Goal: Task Accomplishment & Management: Use online tool/utility

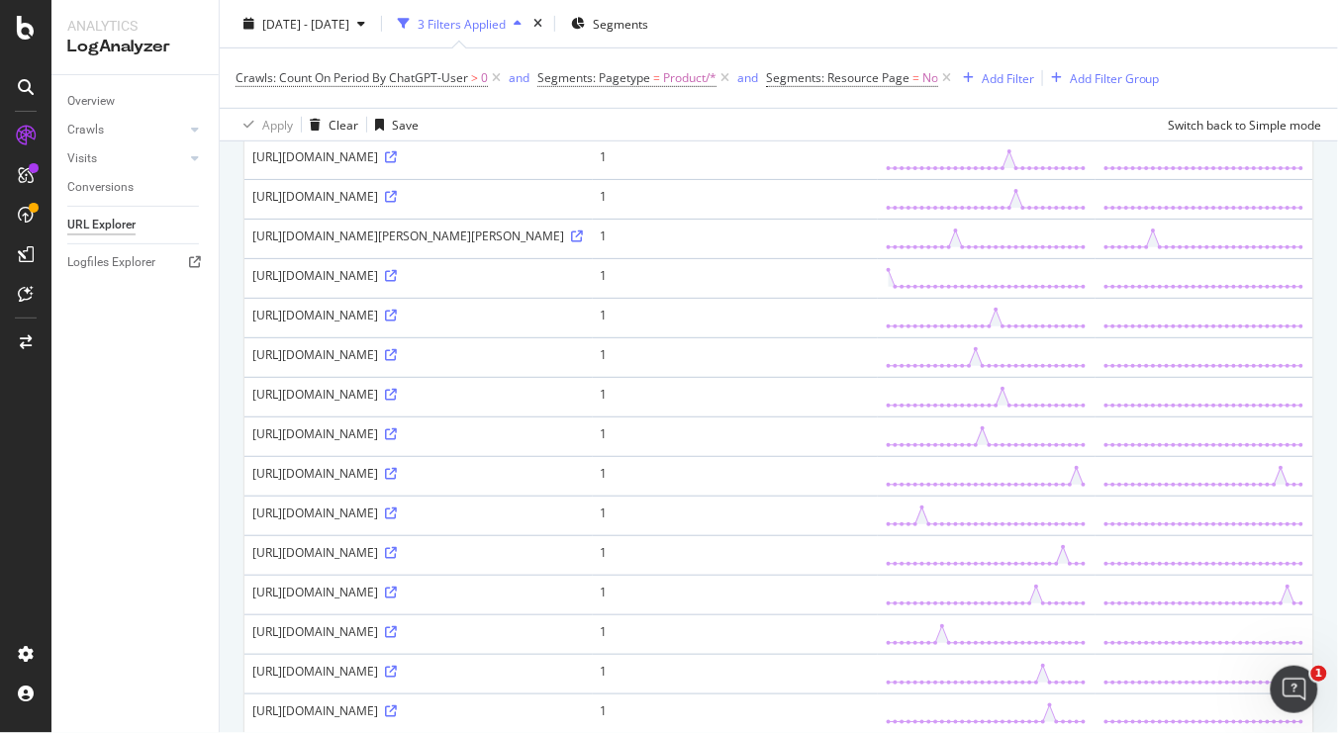
scroll to position [182, 0]
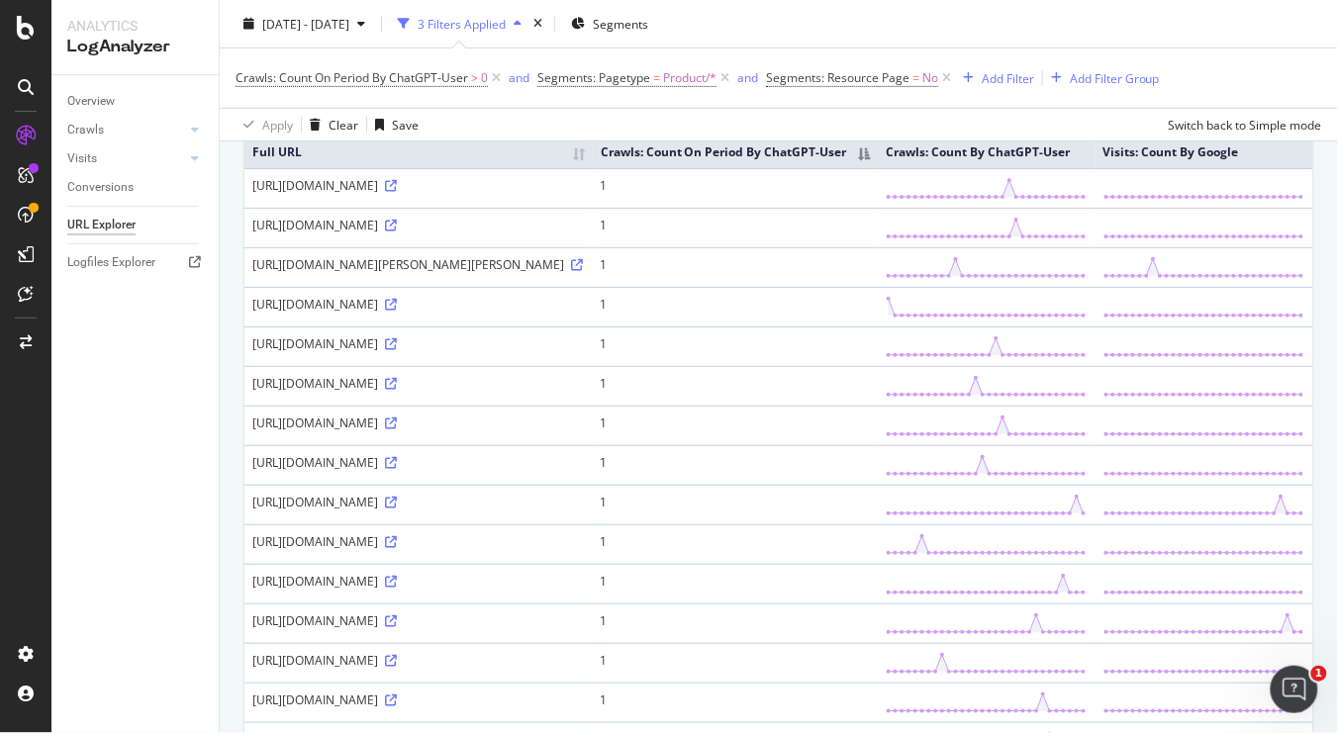
click at [633, 122] on div "Apply Clear Save Switch back to Simple mode" at bounding box center [779, 124] width 1118 height 33
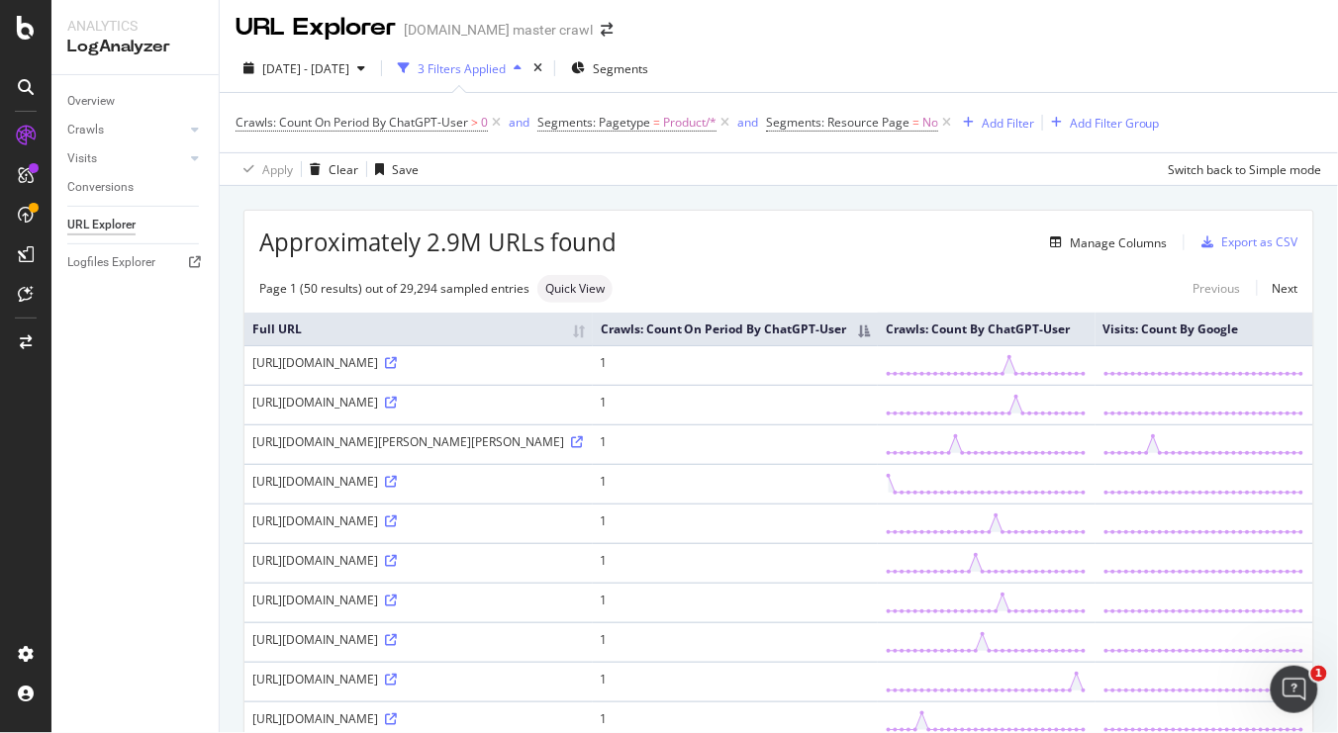
scroll to position [0, 0]
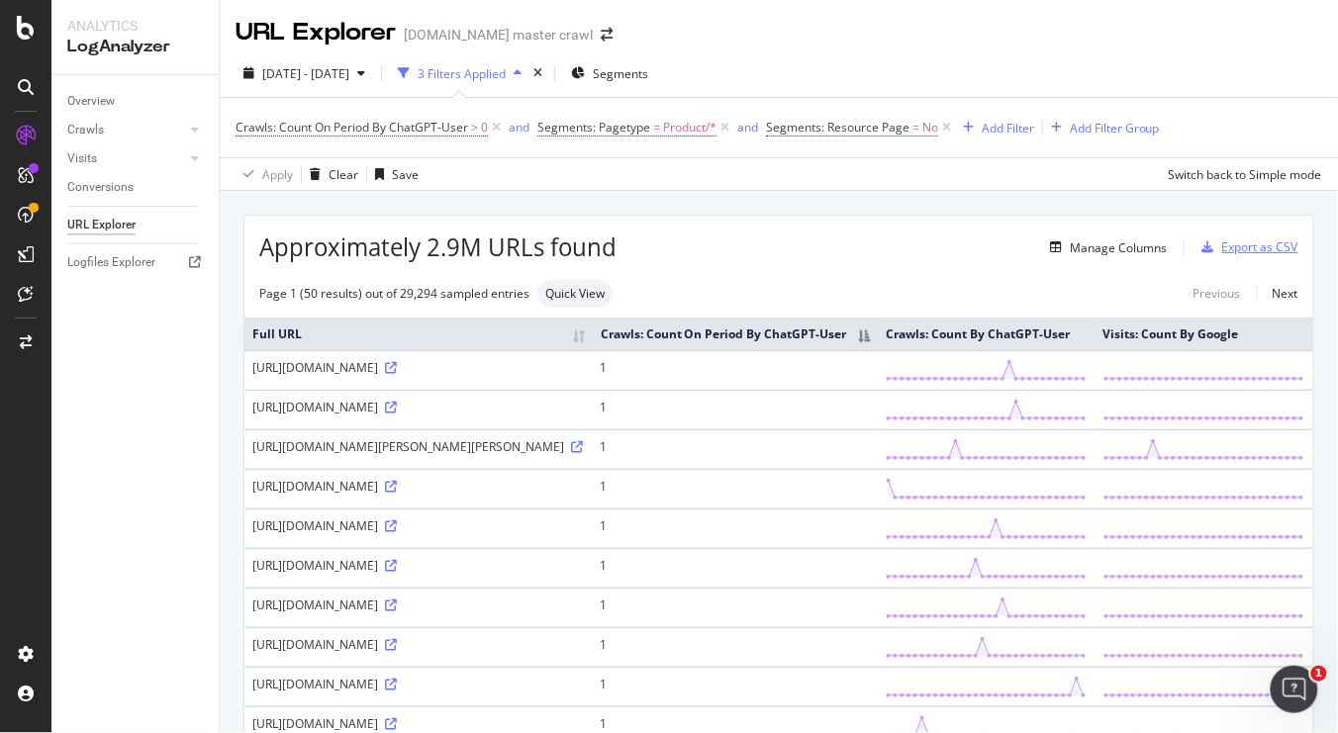
click at [816, 245] on div "Export as CSV" at bounding box center [1260, 246] width 76 height 17
click at [463, 195] on input "checkbox" at bounding box center [462, 192] width 40 height 24
checkbox input "true"
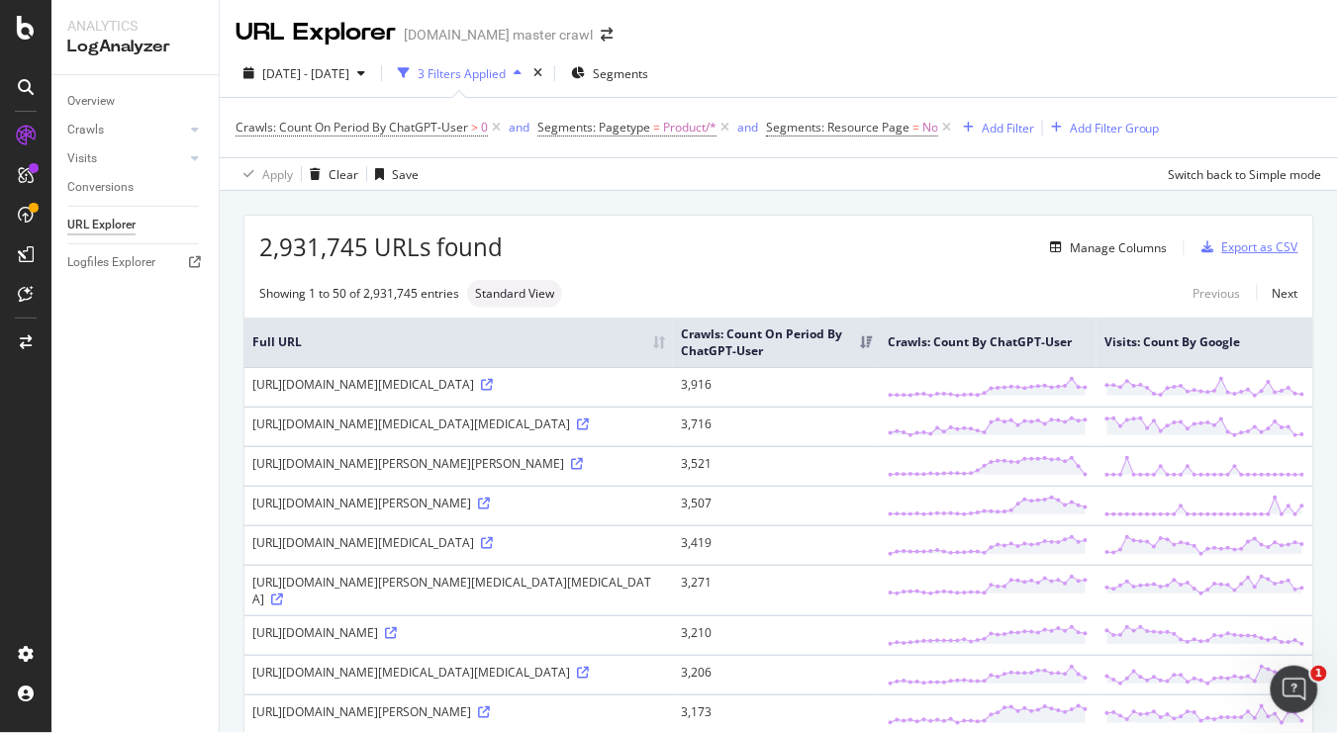
click at [1241, 249] on div "Export as CSV" at bounding box center [1260, 246] width 76 height 17
click at [1240, 248] on div "Export as CSV" at bounding box center [1260, 246] width 76 height 17
click at [1261, 245] on div "Export as CSV" at bounding box center [1260, 246] width 76 height 17
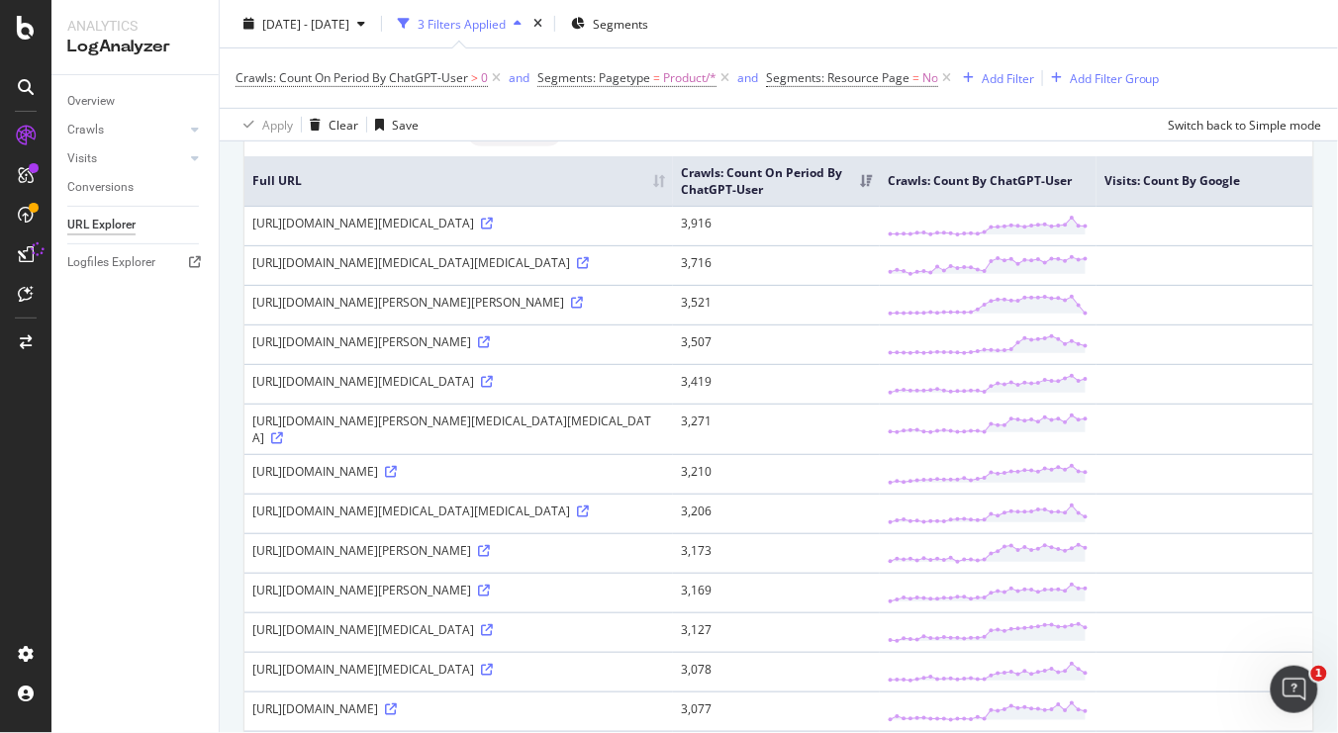
scroll to position [133, 0]
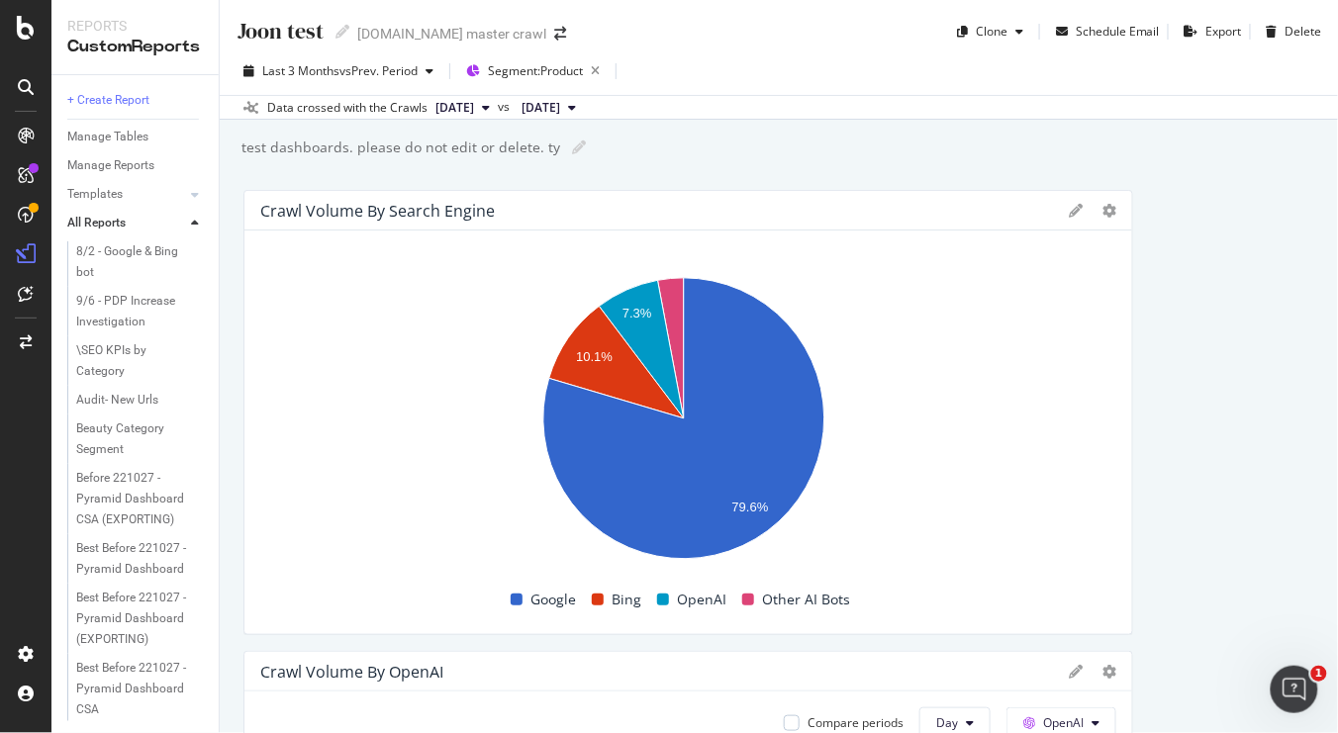
scroll to position [2251, 0]
